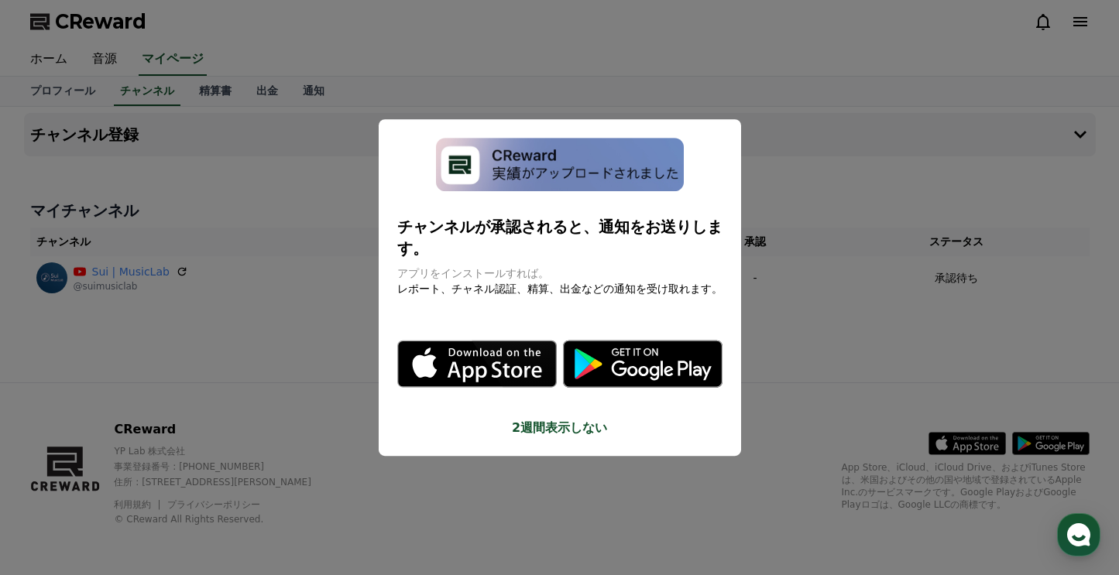
click at [369, 29] on button "close modal" at bounding box center [559, 287] width 1119 height 575
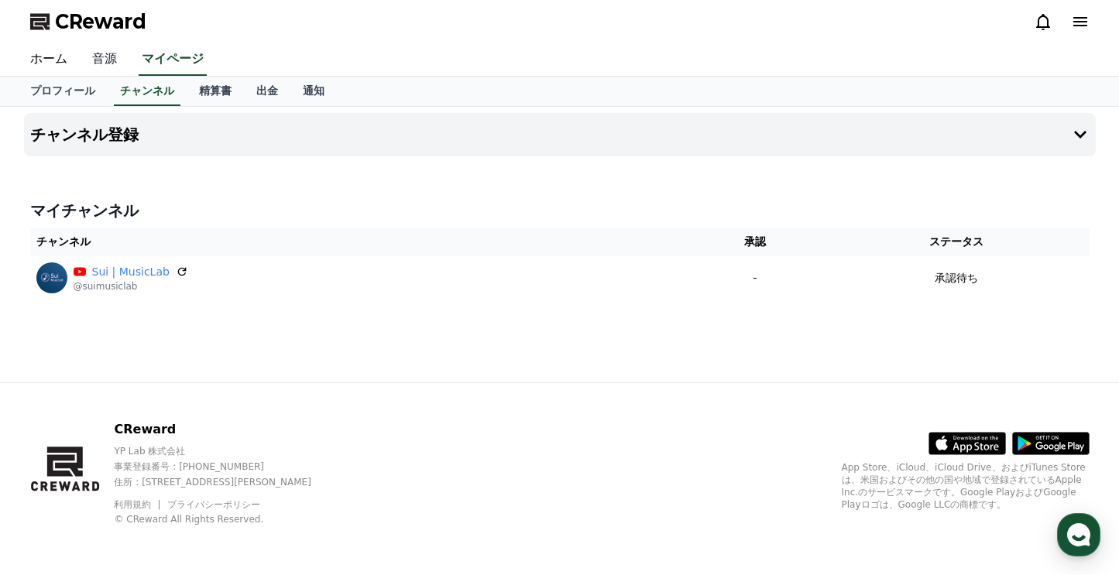
click at [100, 56] on link "音源" at bounding box center [105, 59] width 50 height 33
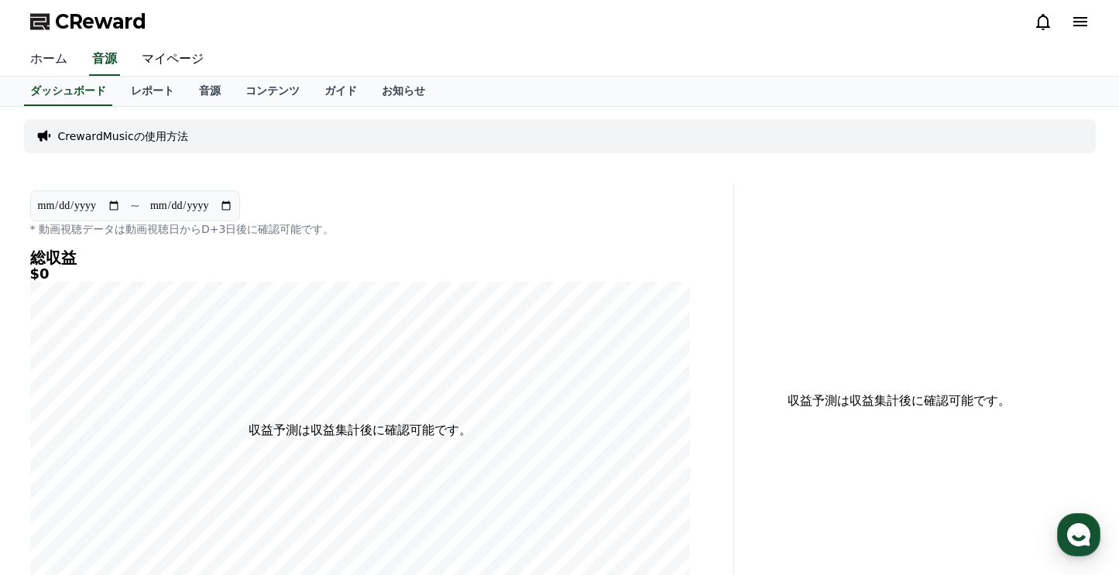
click at [47, 63] on link "ホーム" at bounding box center [49, 59] width 62 height 33
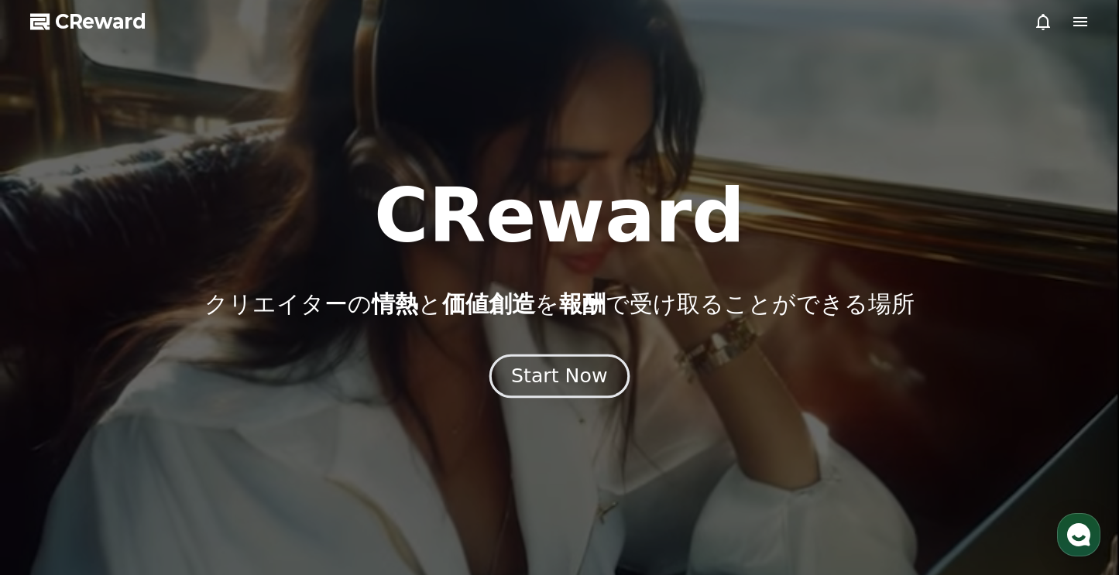
click at [552, 366] on div "Start Now" at bounding box center [559, 376] width 96 height 26
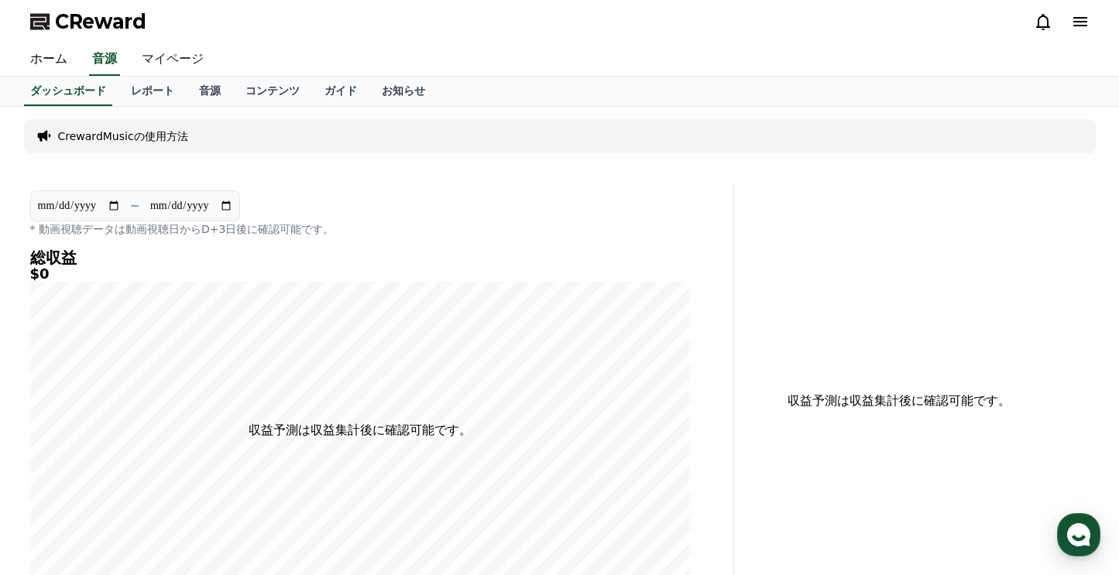
click at [160, 53] on link "マイページ" at bounding box center [172, 59] width 87 height 33
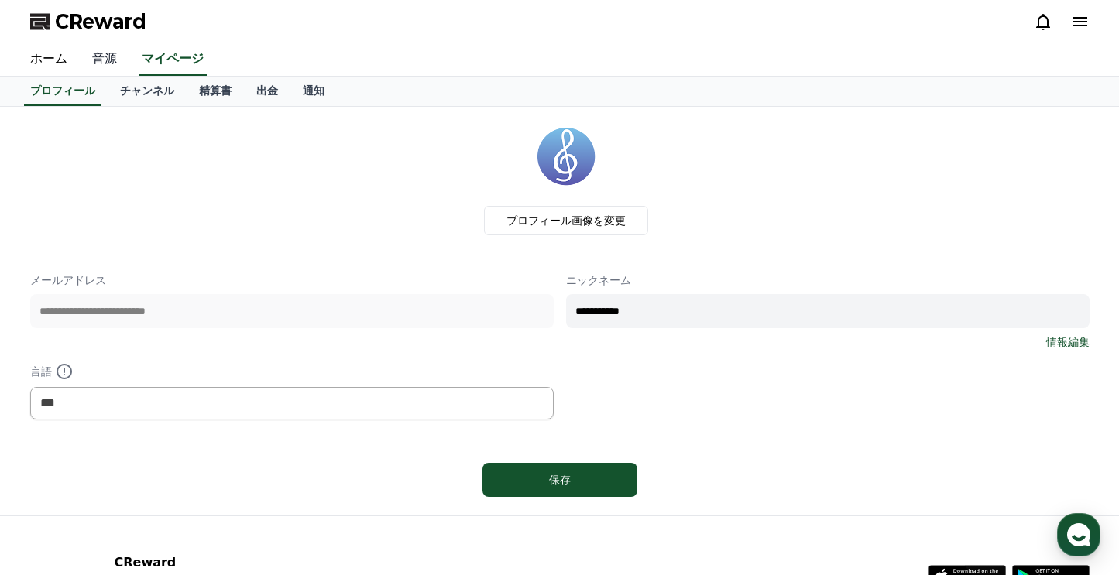
click at [101, 63] on link "音源" at bounding box center [105, 59] width 50 height 33
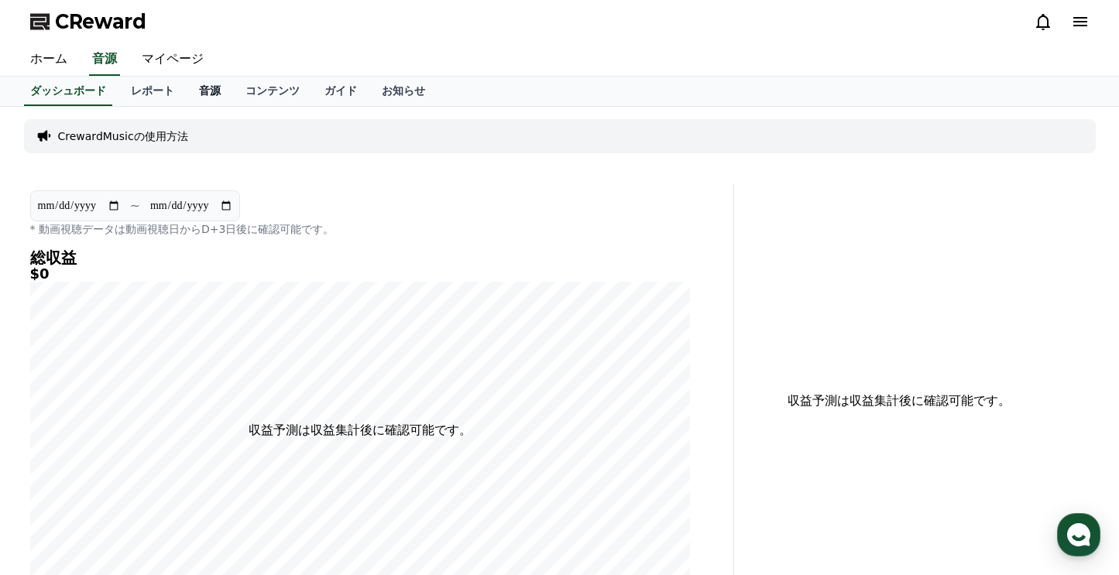
click at [208, 88] on link "音源" at bounding box center [210, 91] width 46 height 29
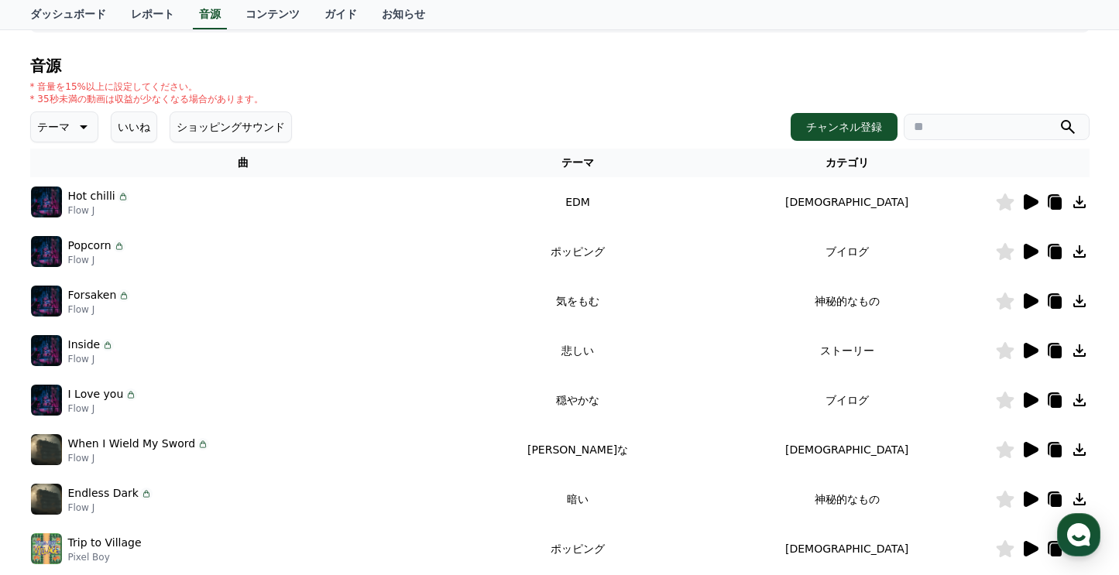
scroll to position [146, 0]
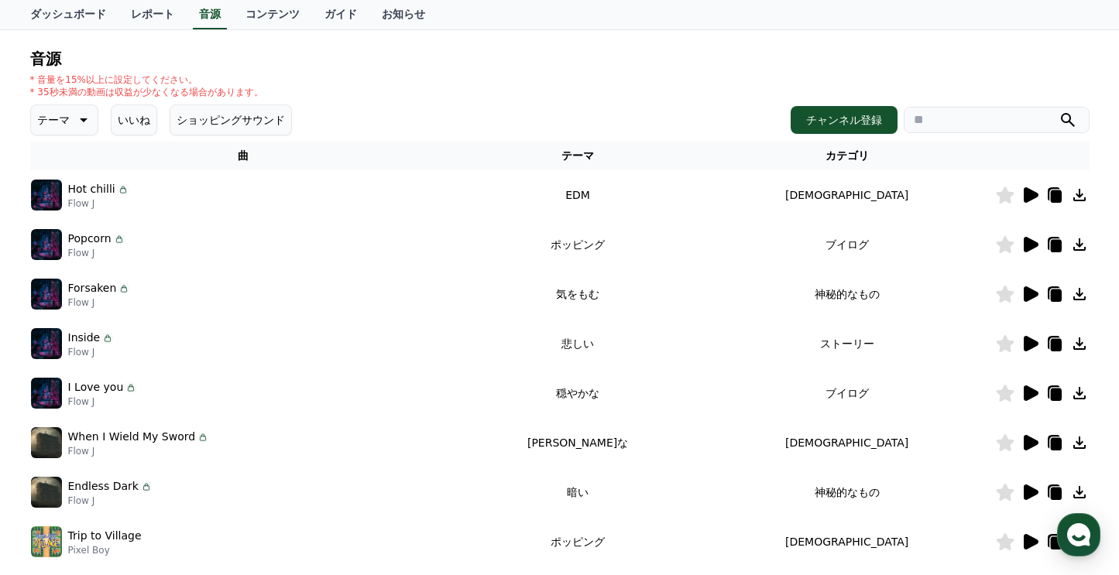
click at [1037, 195] on icon at bounding box center [1031, 194] width 15 height 15
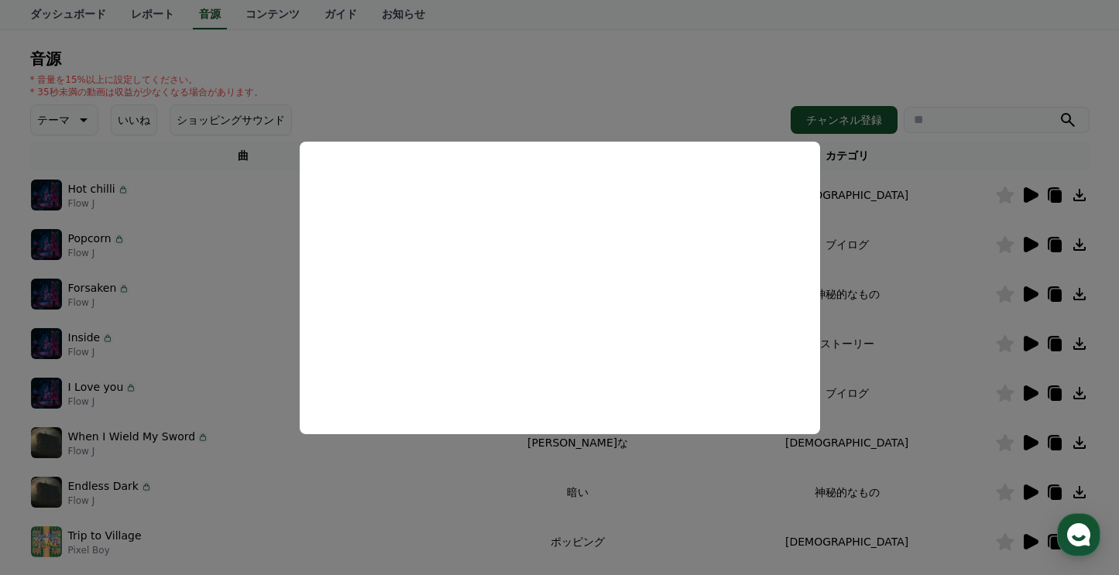
click at [527, 74] on button "close modal" at bounding box center [559, 287] width 1119 height 575
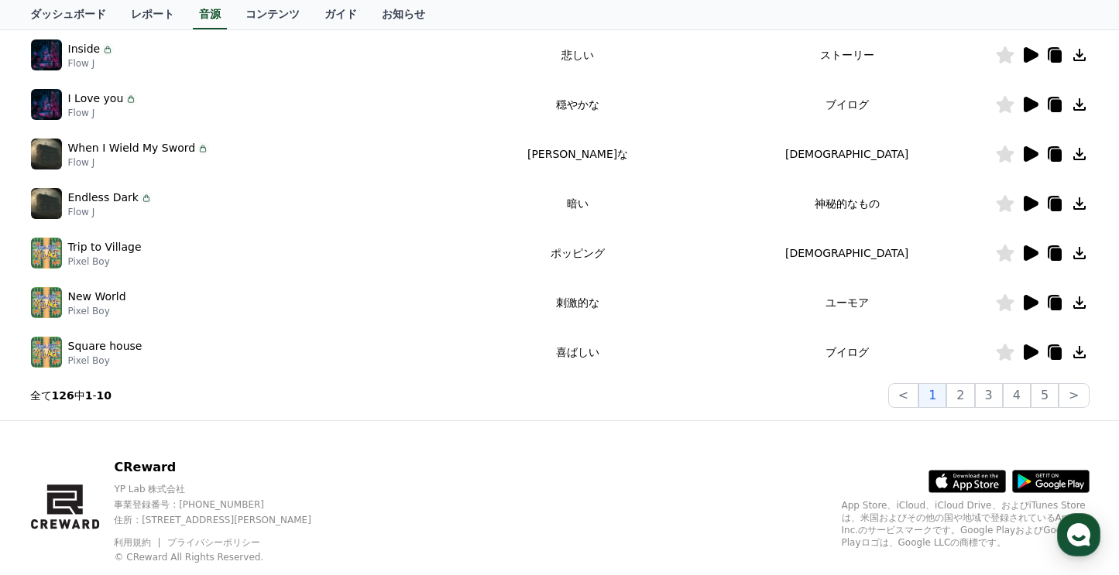
scroll to position [473, 0]
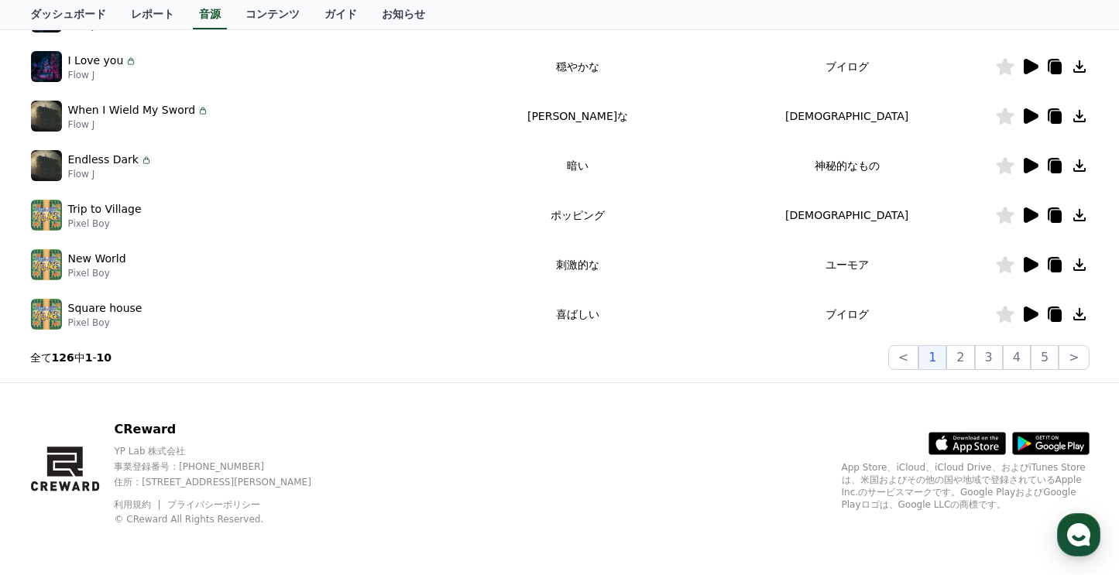
click at [1029, 214] on icon at bounding box center [1031, 215] width 15 height 15
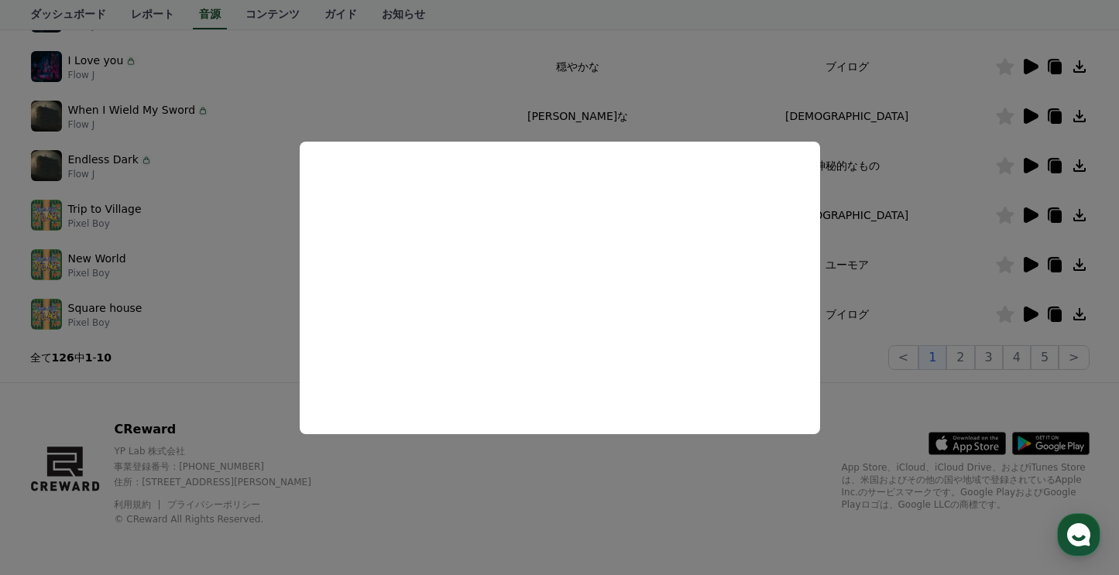
click at [302, 120] on button "close modal" at bounding box center [559, 287] width 1119 height 575
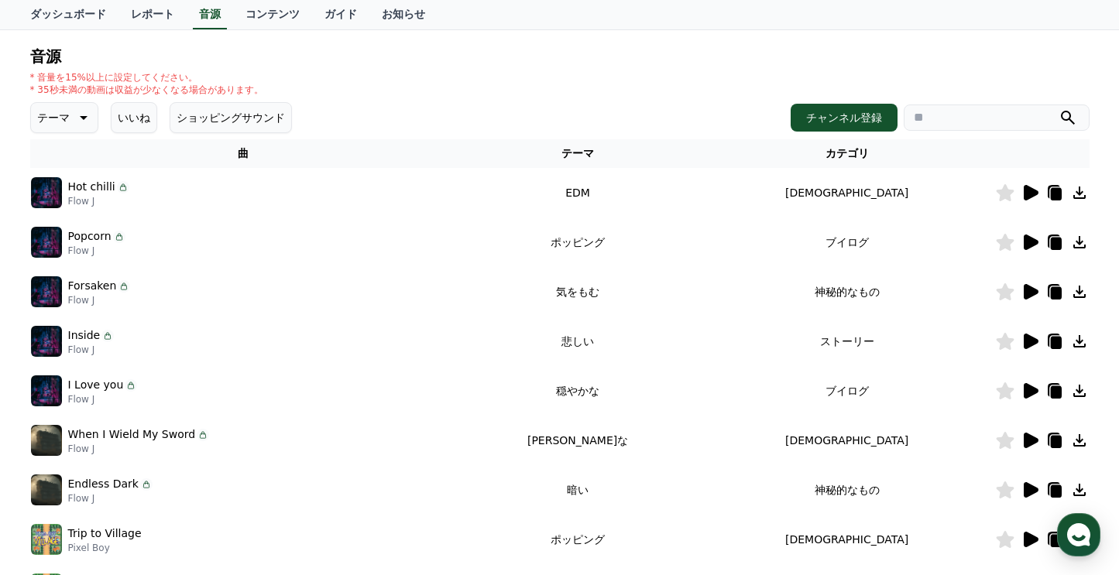
scroll to position [56, 0]
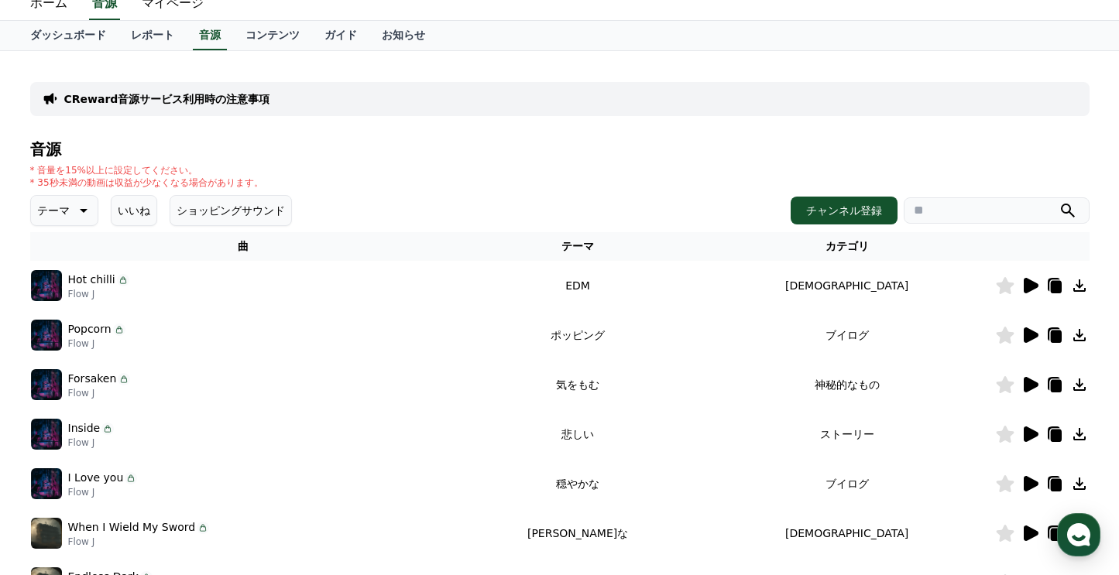
click at [74, 213] on icon at bounding box center [82, 210] width 19 height 19
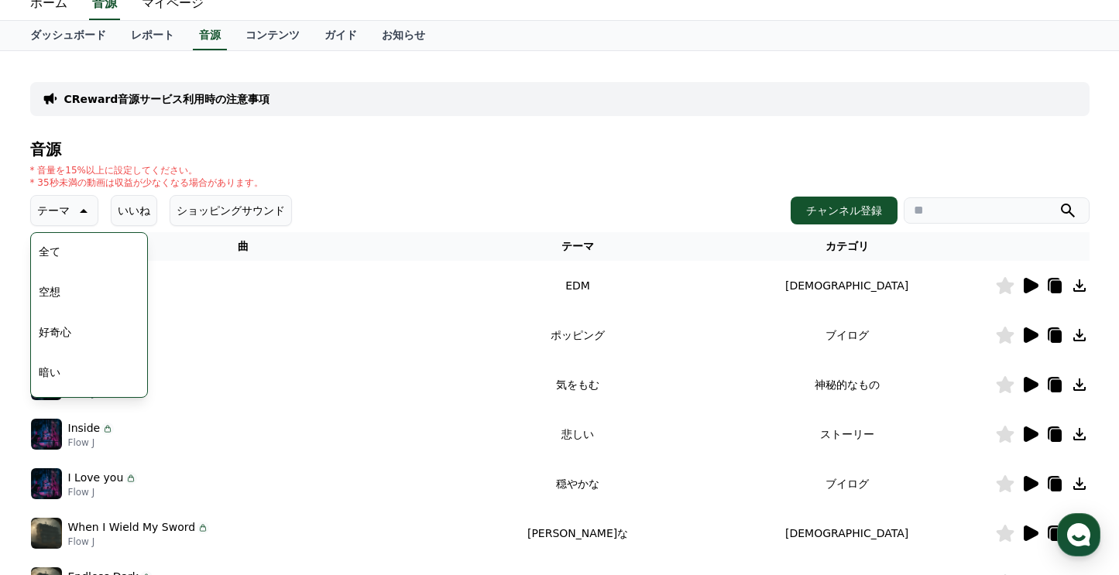
click at [81, 213] on icon at bounding box center [82, 210] width 19 height 19
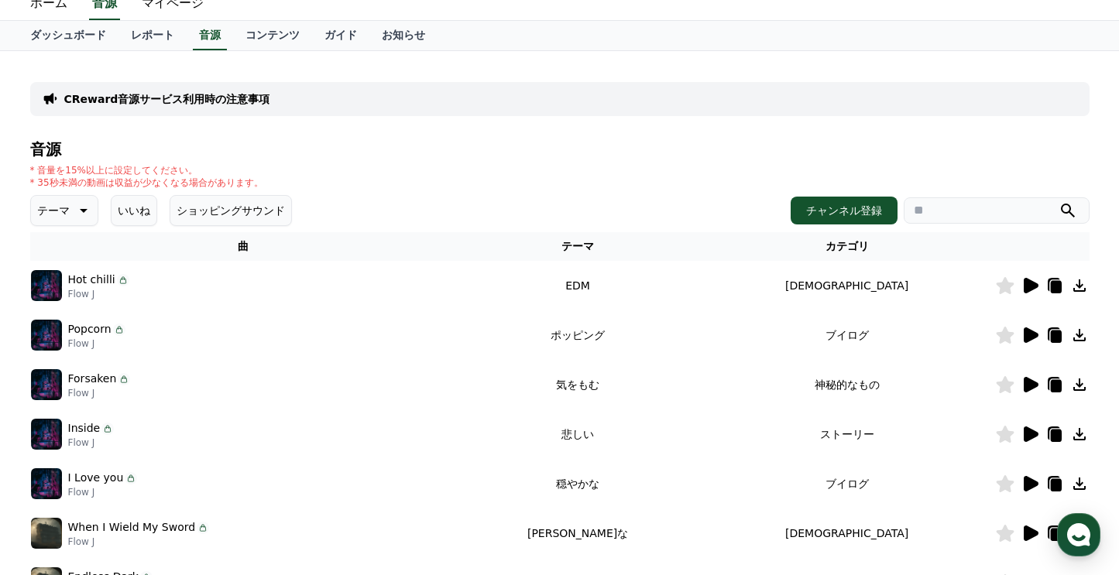
click at [115, 207] on button "いいね" at bounding box center [134, 210] width 46 height 31
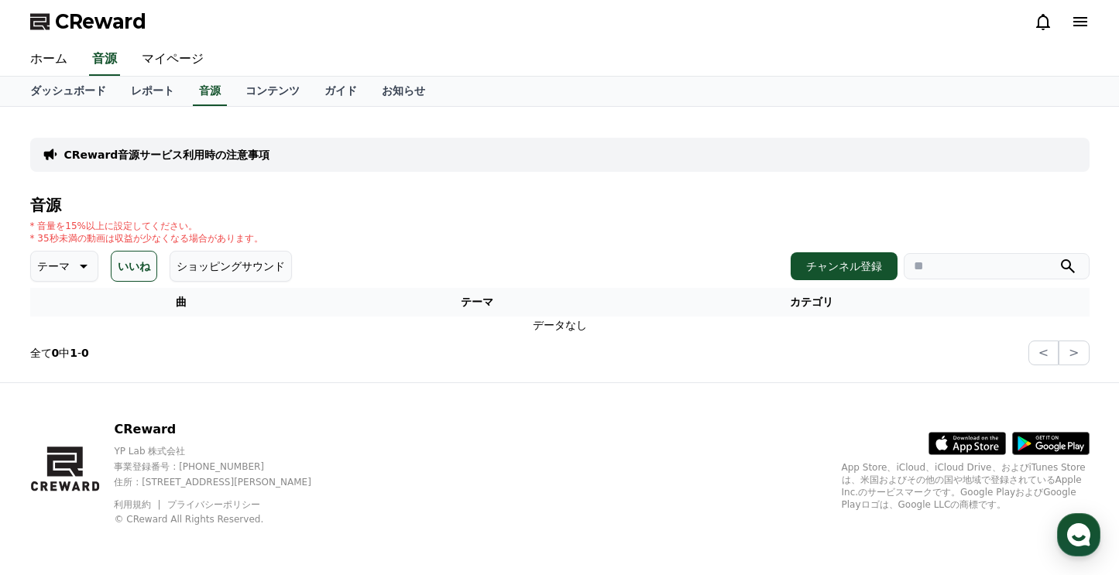
click at [73, 265] on icon at bounding box center [82, 266] width 19 height 19
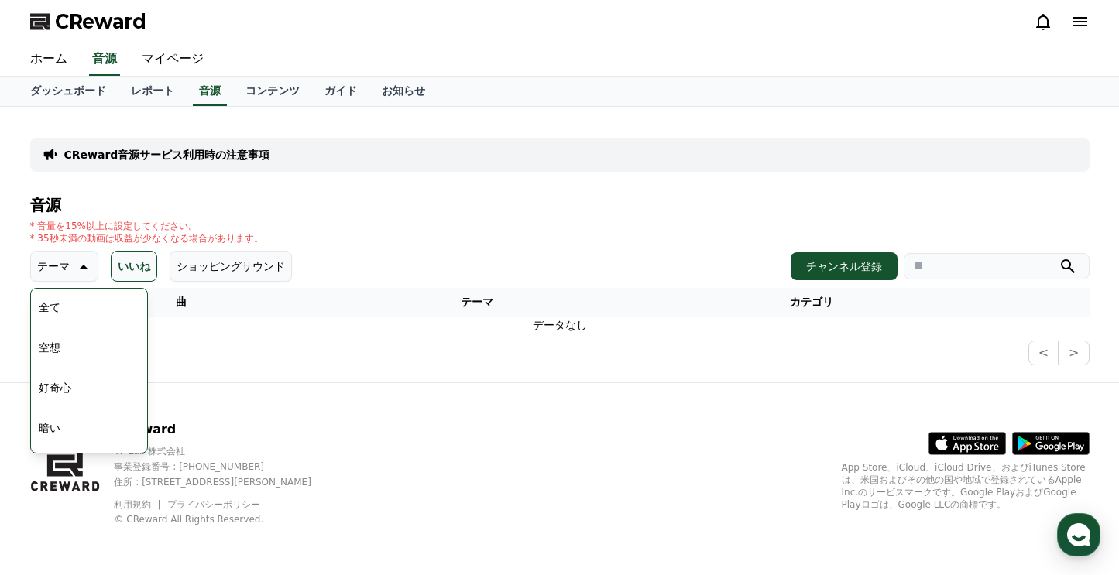
click at [64, 317] on button "全て" at bounding box center [50, 307] width 34 height 34
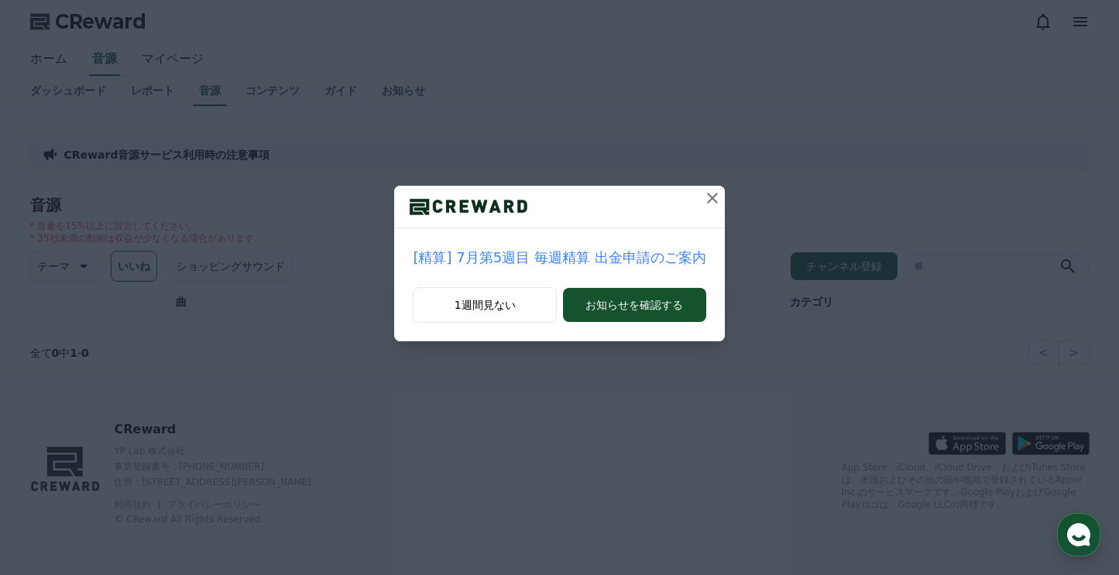
click at [711, 197] on icon at bounding box center [712, 198] width 11 height 11
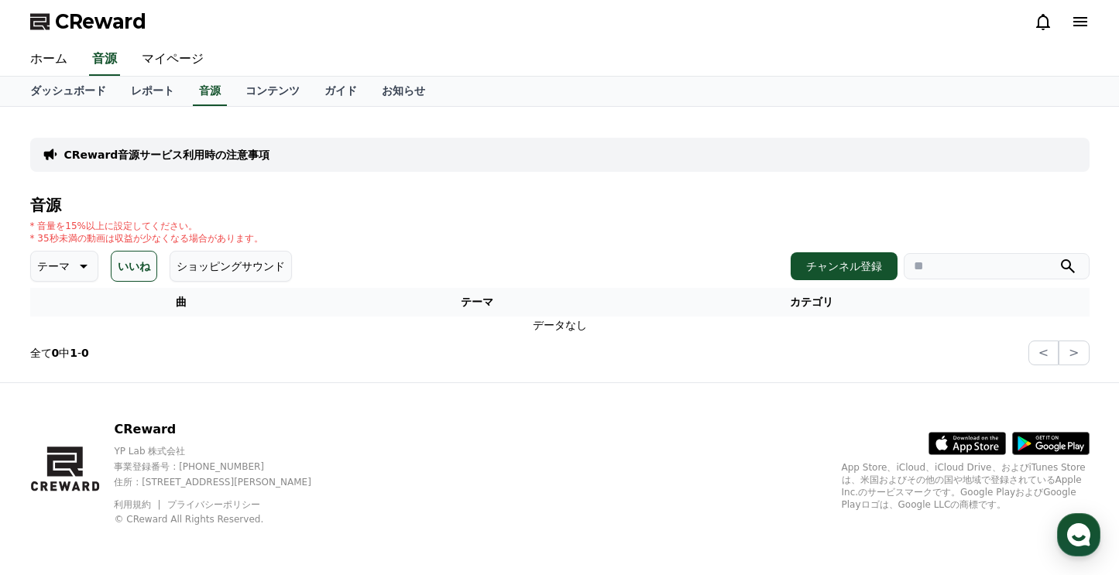
click at [143, 265] on button "いいね" at bounding box center [134, 266] width 46 height 31
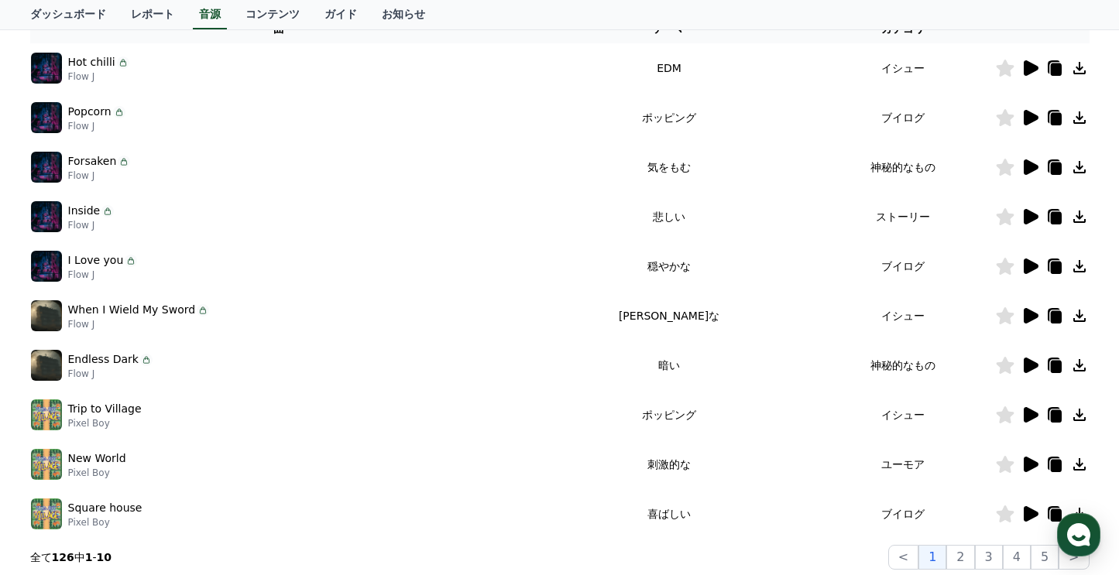
scroll to position [473, 0]
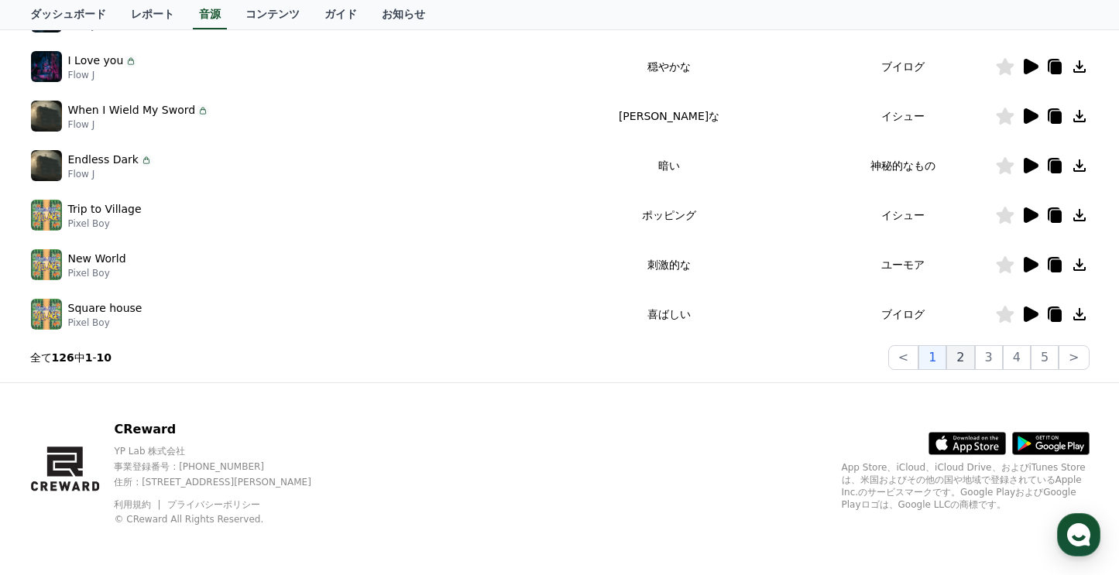
click at [975, 355] on button "2" at bounding box center [989, 357] width 28 height 25
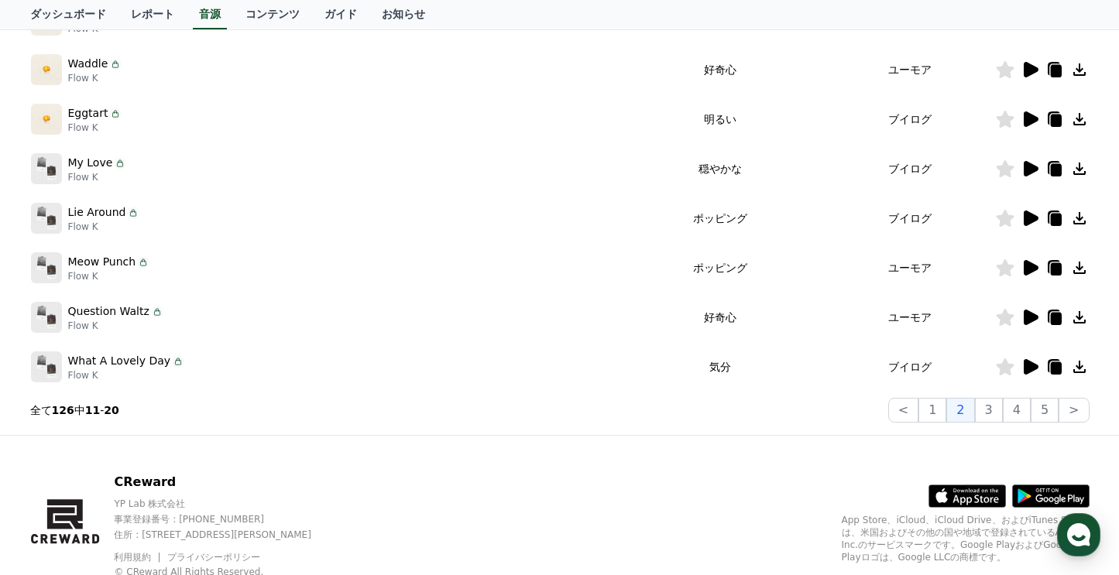
scroll to position [473, 0]
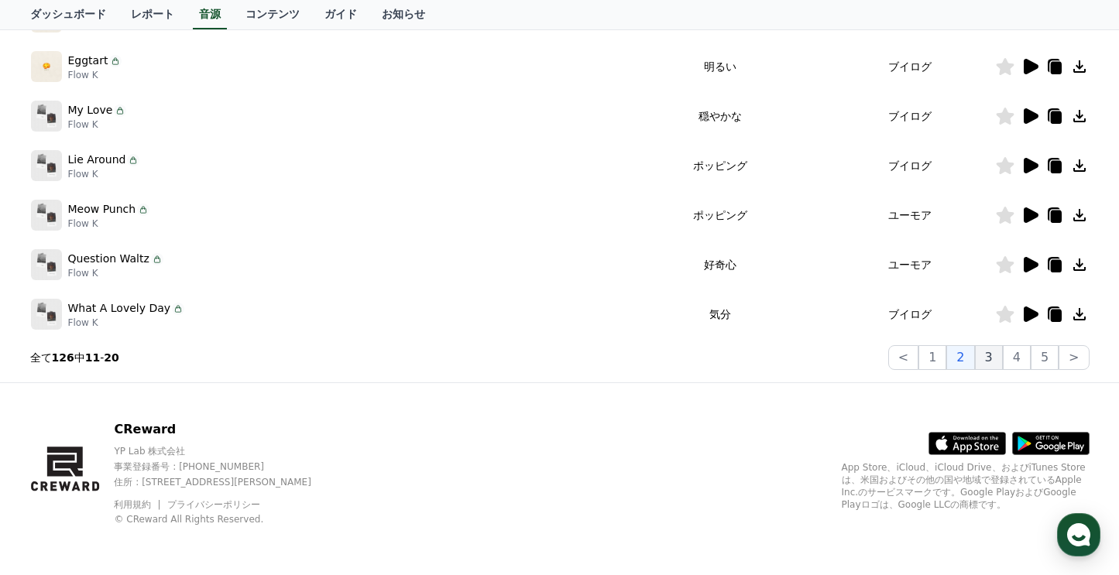
click at [1031, 362] on button "3" at bounding box center [1045, 357] width 28 height 25
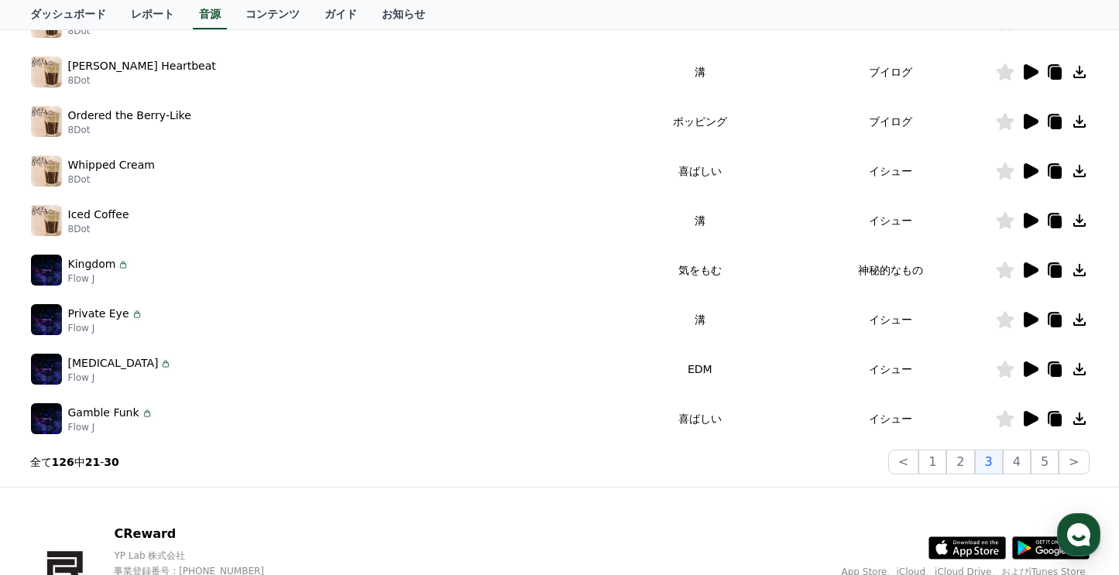
scroll to position [473, 0]
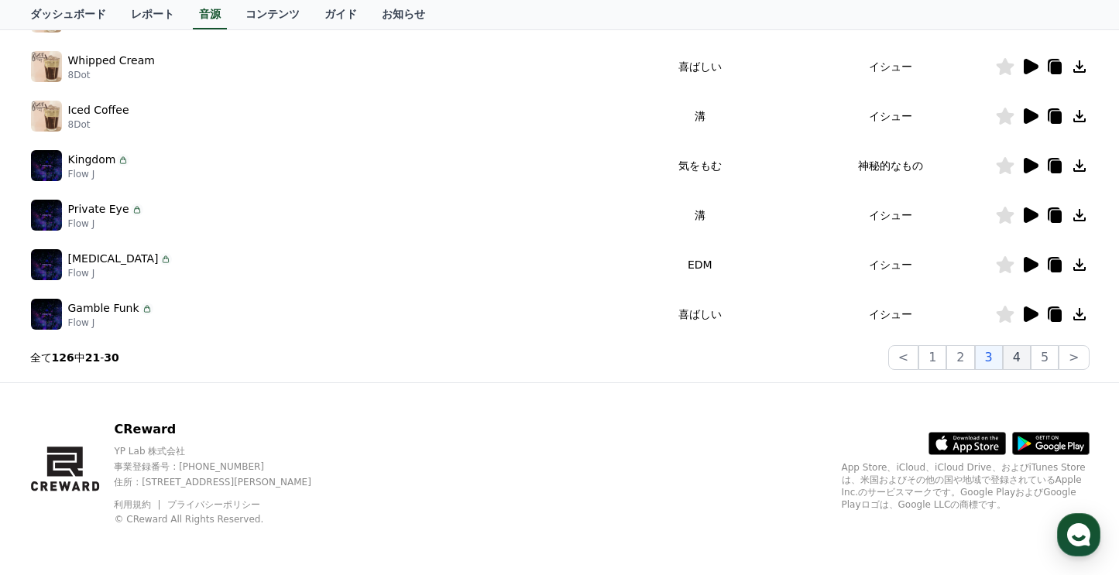
click at [1019, 354] on button "4" at bounding box center [1017, 357] width 28 height 25
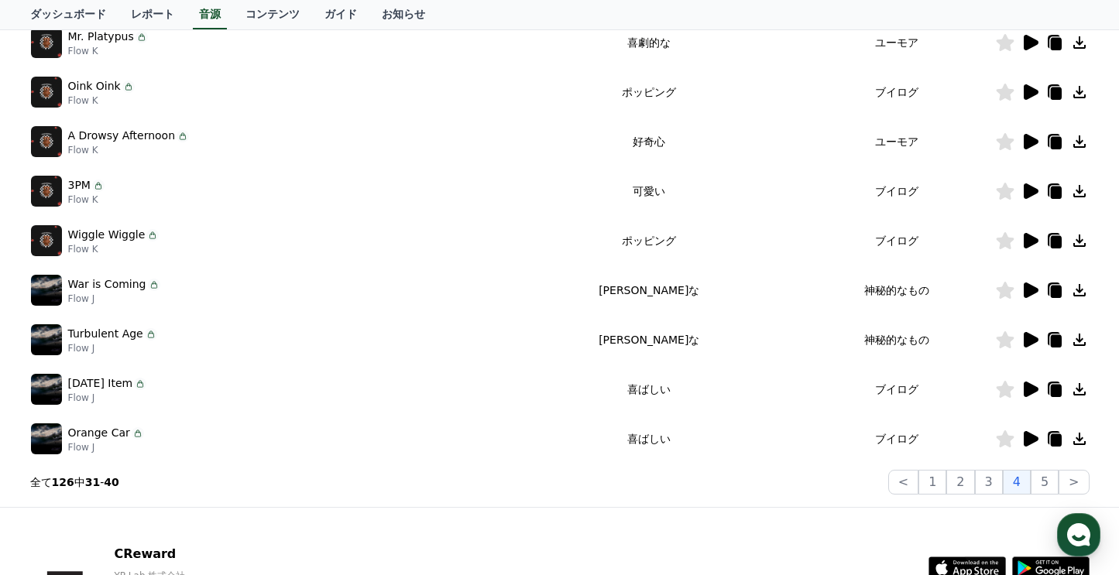
scroll to position [39, 0]
